Goal: Go to known website: Access a specific website the user already knows

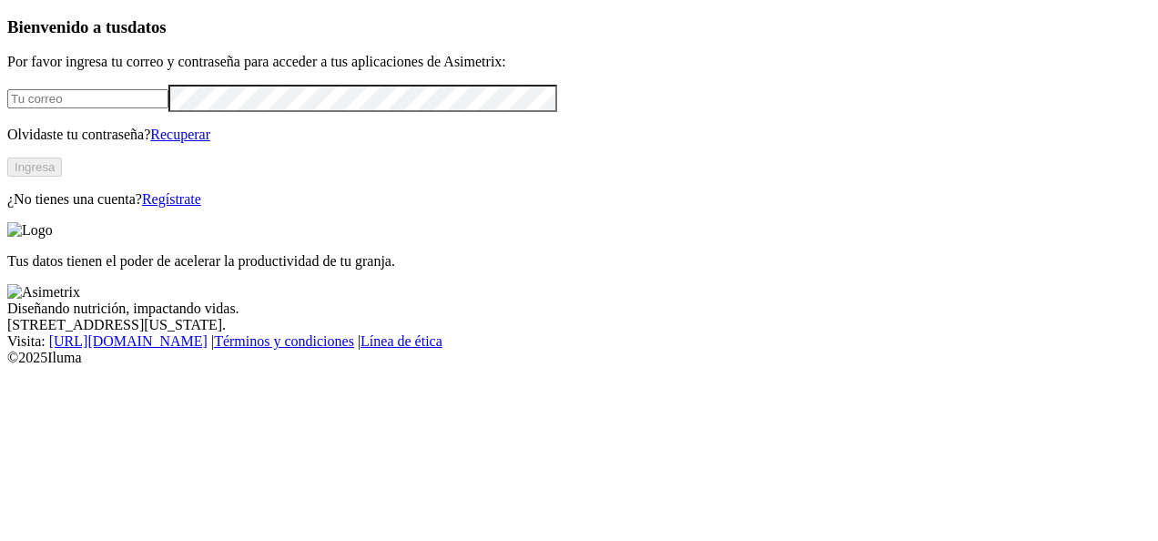
click at [96, 108] on input "email" at bounding box center [87, 98] width 161 height 19
type input "[EMAIL_ADDRESS][DOMAIN_NAME]"
click input "submit" at bounding box center [0, 0] width 0 height 0
